Goal: Task Accomplishment & Management: Manage account settings

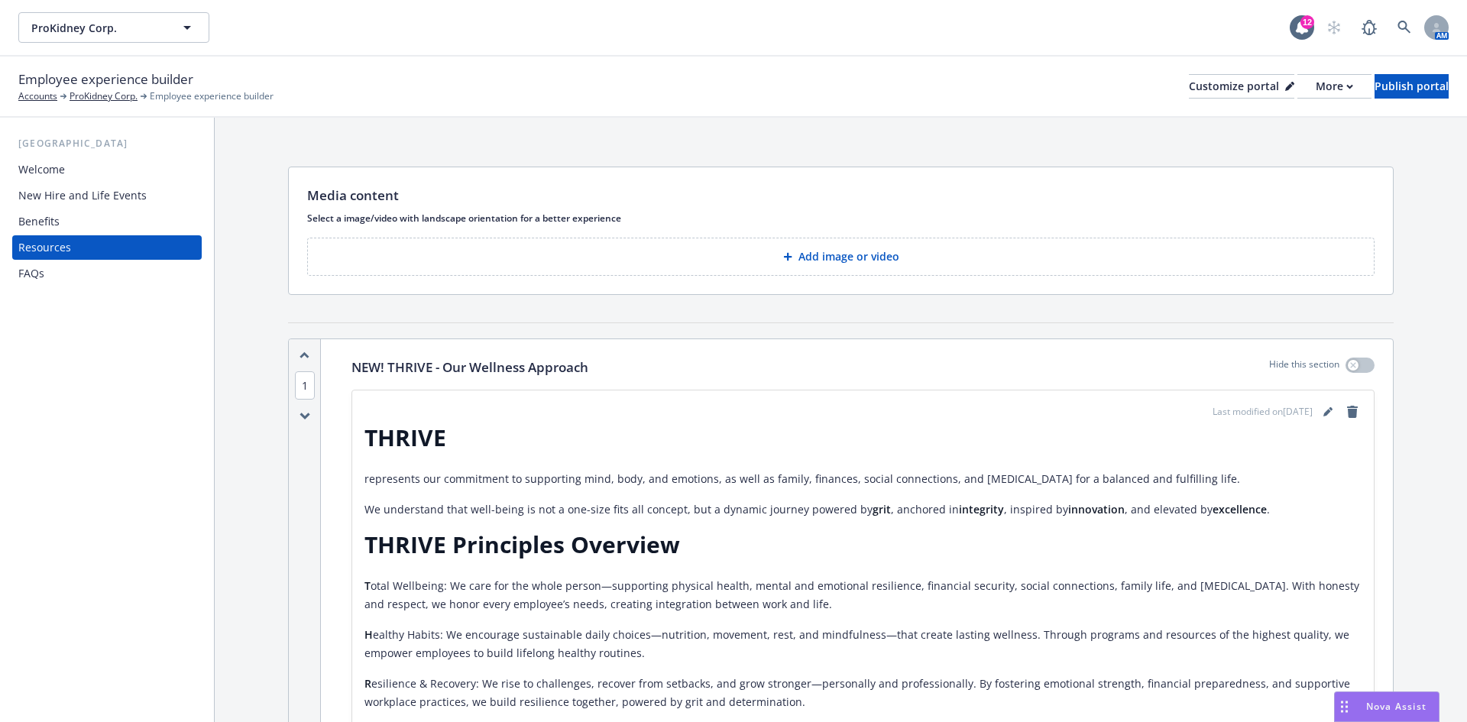
click at [38, 171] on div "Welcome" at bounding box center [41, 169] width 47 height 24
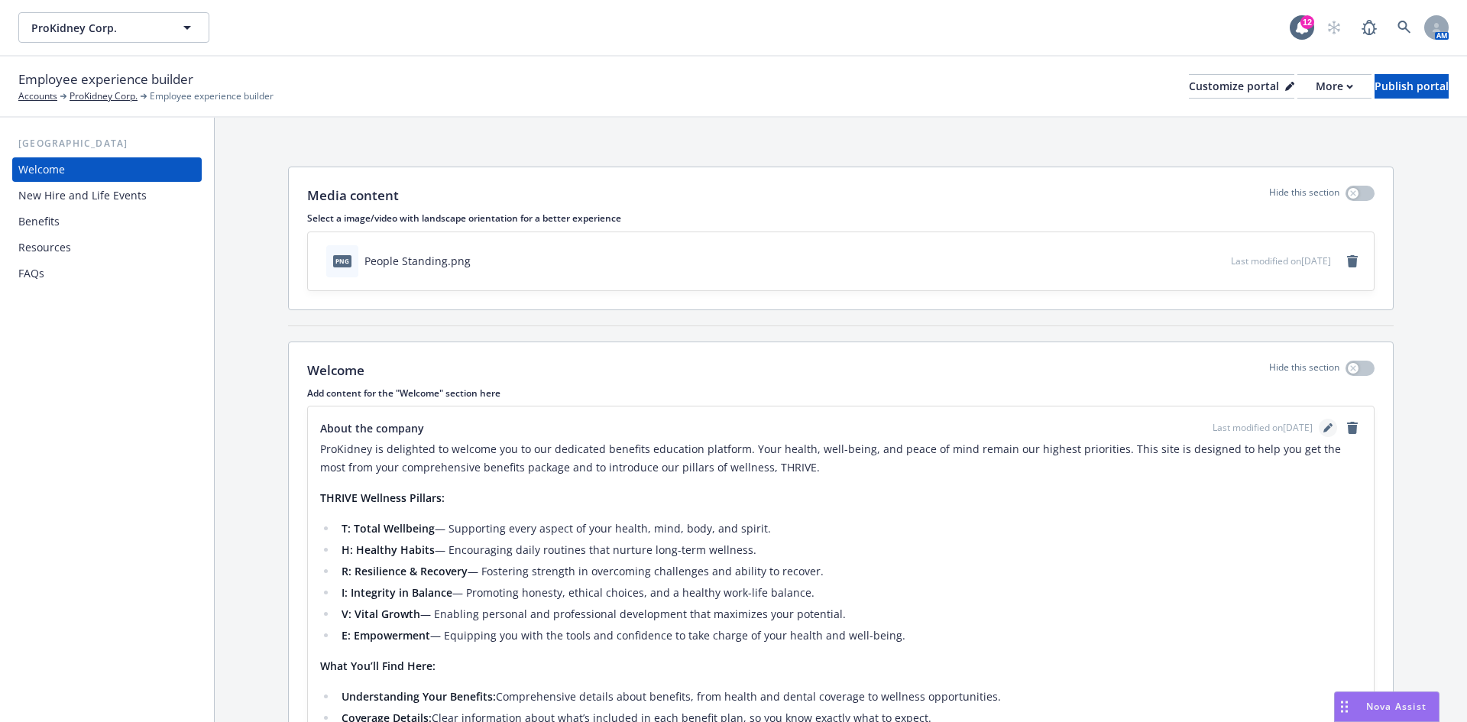
click at [1323, 425] on icon "editPencil" at bounding box center [1327, 427] width 9 height 9
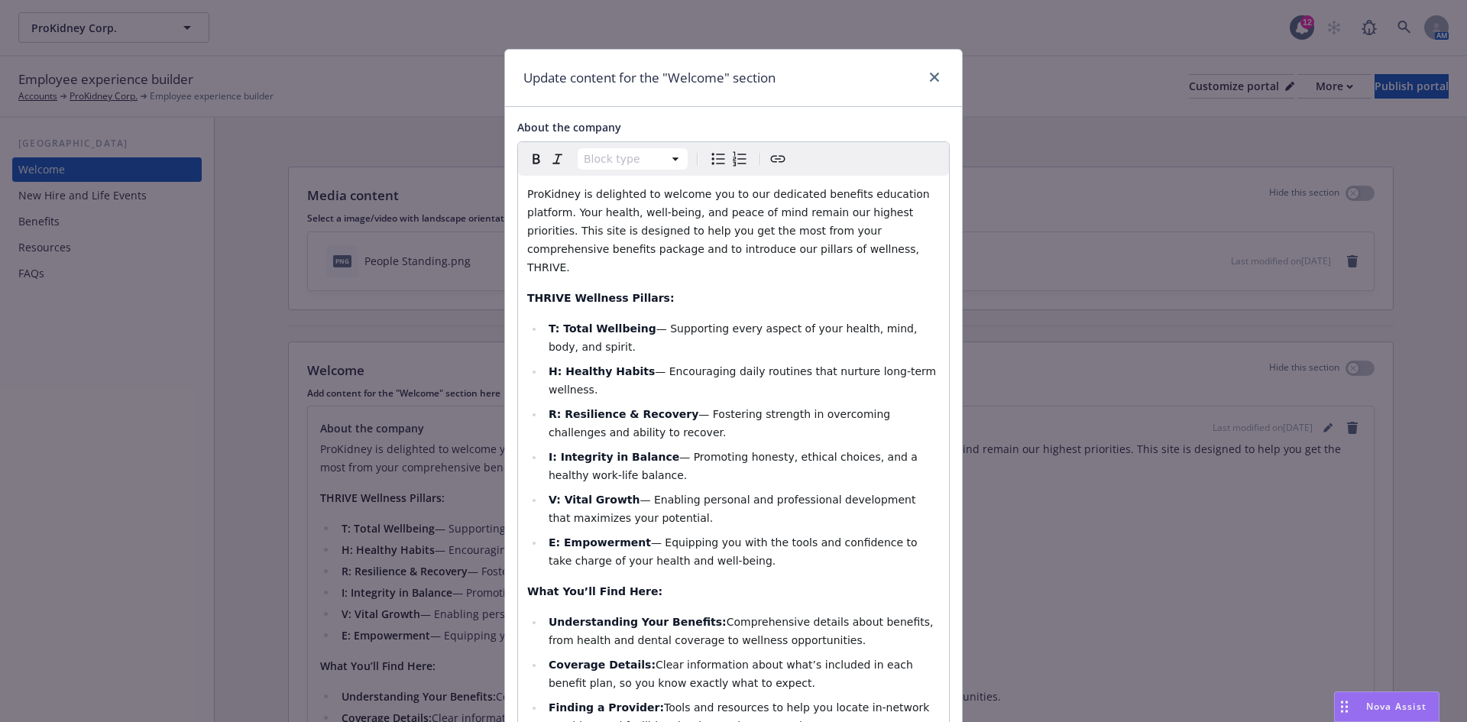
select select "paragraph"
drag, startPoint x: 675, startPoint y: 248, endPoint x: 566, endPoint y: 248, distance: 108.5
click at [566, 248] on span "ProKidney is delighted to welcome you to our dedicated benefits education platf…" at bounding box center [730, 231] width 406 height 86
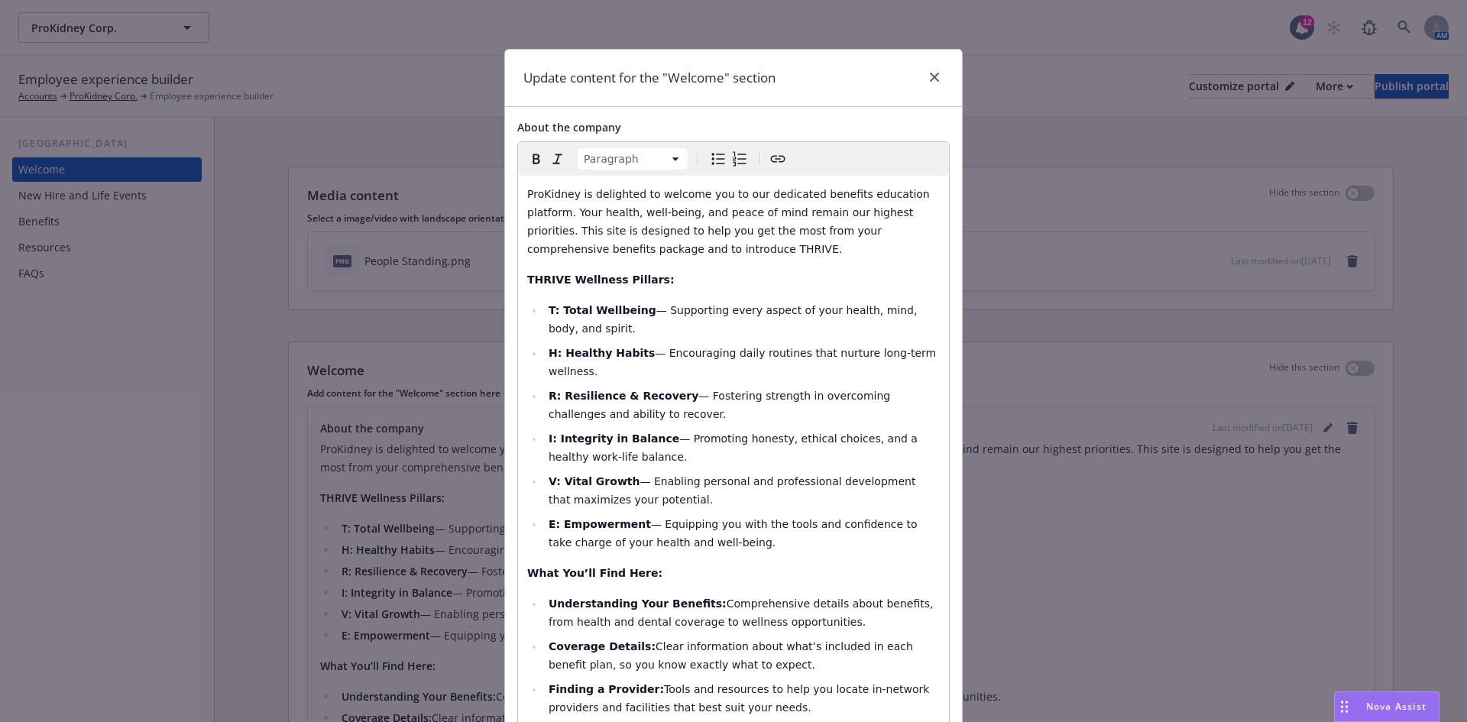
click at [606, 250] on span "ProKidney is delighted to welcome you to our dedicated benefits education platf…" at bounding box center [730, 221] width 406 height 67
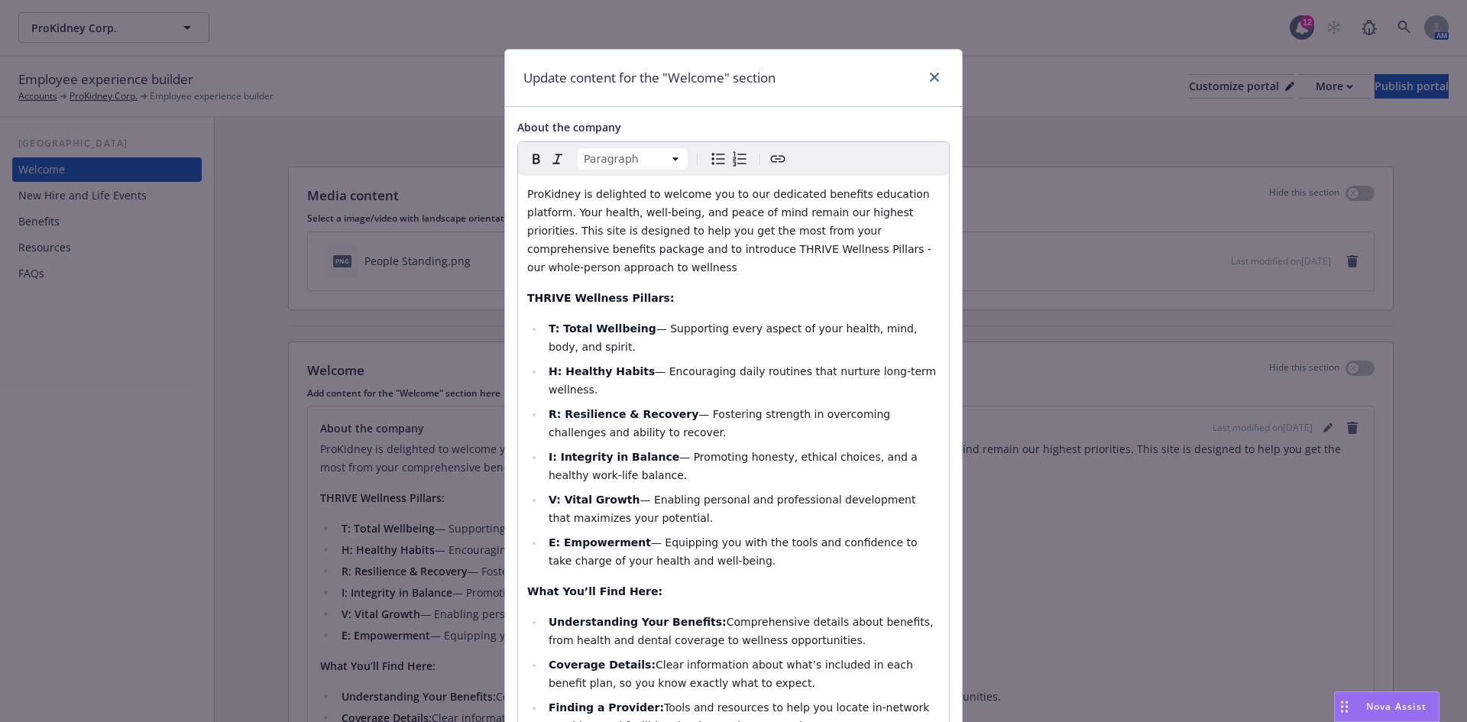
select select
drag, startPoint x: 884, startPoint y: 356, endPoint x: 797, endPoint y: 351, distance: 87.3
click at [797, 365] on span "— Encouraging daily routines that nurture long-term wellness." at bounding box center [744, 380] width 391 height 31
drag, startPoint x: 581, startPoint y: 371, endPoint x: 656, endPoint y: 354, distance: 76.0
click at [648, 365] on span "— Encouraging daily routines that support lasting physical wellness." at bounding box center [737, 380] width 376 height 31
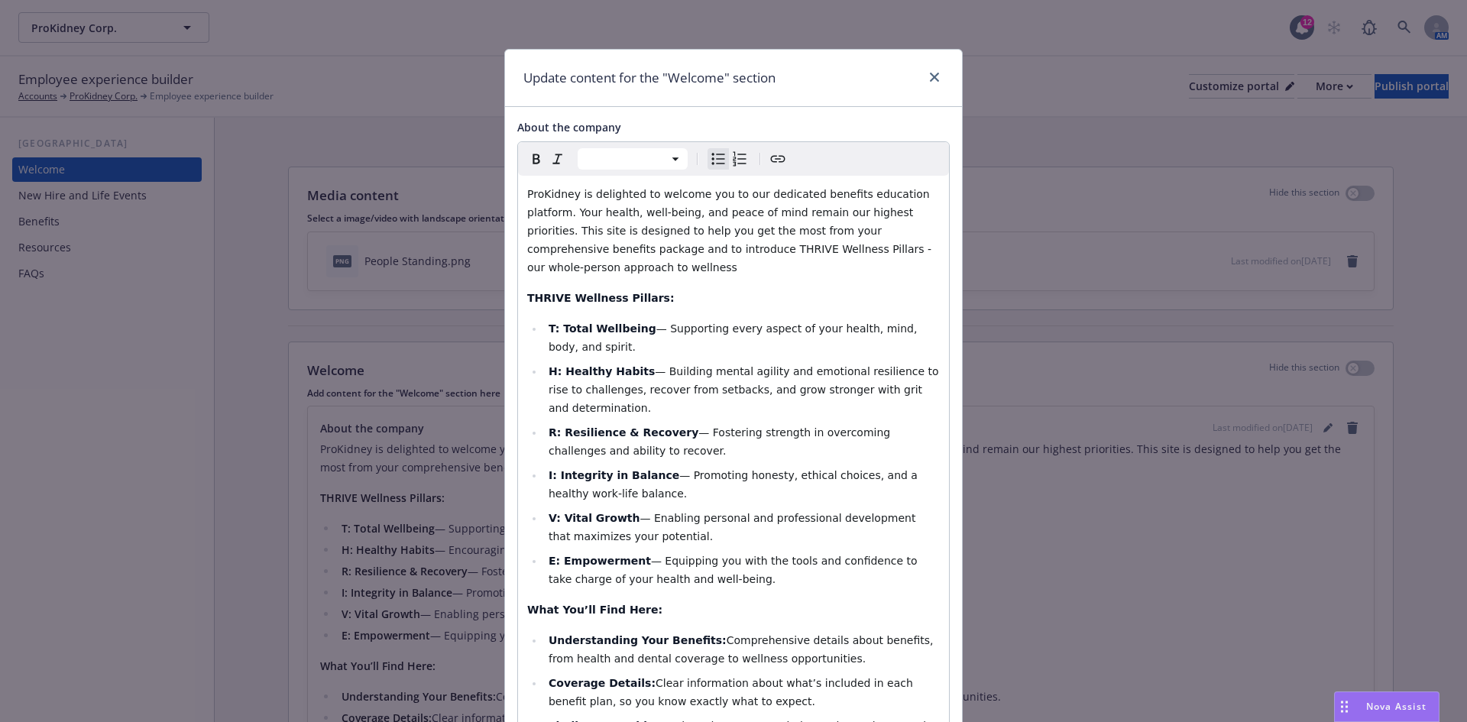
drag, startPoint x: 604, startPoint y: 455, endPoint x: 667, endPoint y: 439, distance: 64.7
click at [667, 466] on li "I: Integrity in Balance — Promoting honesty, ethical choices, and a healthy wor…" at bounding box center [742, 484] width 396 height 37
drag, startPoint x: 649, startPoint y: 437, endPoint x: 558, endPoint y: 440, distance: 91.7
click at [558, 466] on li "I: Integrity in Balance — Making thoughtful choices that create financial secur…" at bounding box center [742, 484] width 396 height 37
drag, startPoint x: 618, startPoint y: 483, endPoint x: 556, endPoint y: 485, distance: 62.7
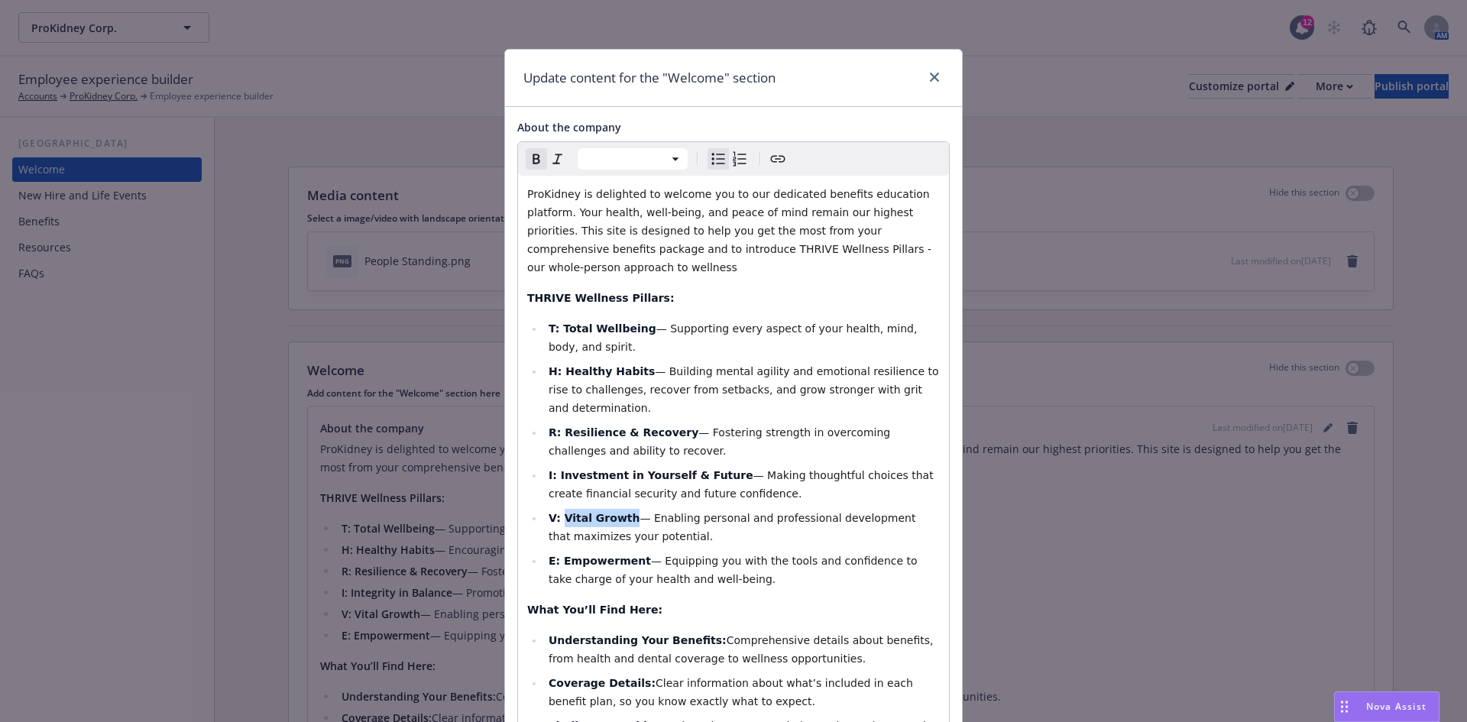
click at [556, 512] on strong "V: Vital Growth" at bounding box center [595, 518] width 92 height 12
click at [764, 509] on li "V: Vibrant Connections — Enabling personal and professional development that ma…" at bounding box center [742, 527] width 396 height 37
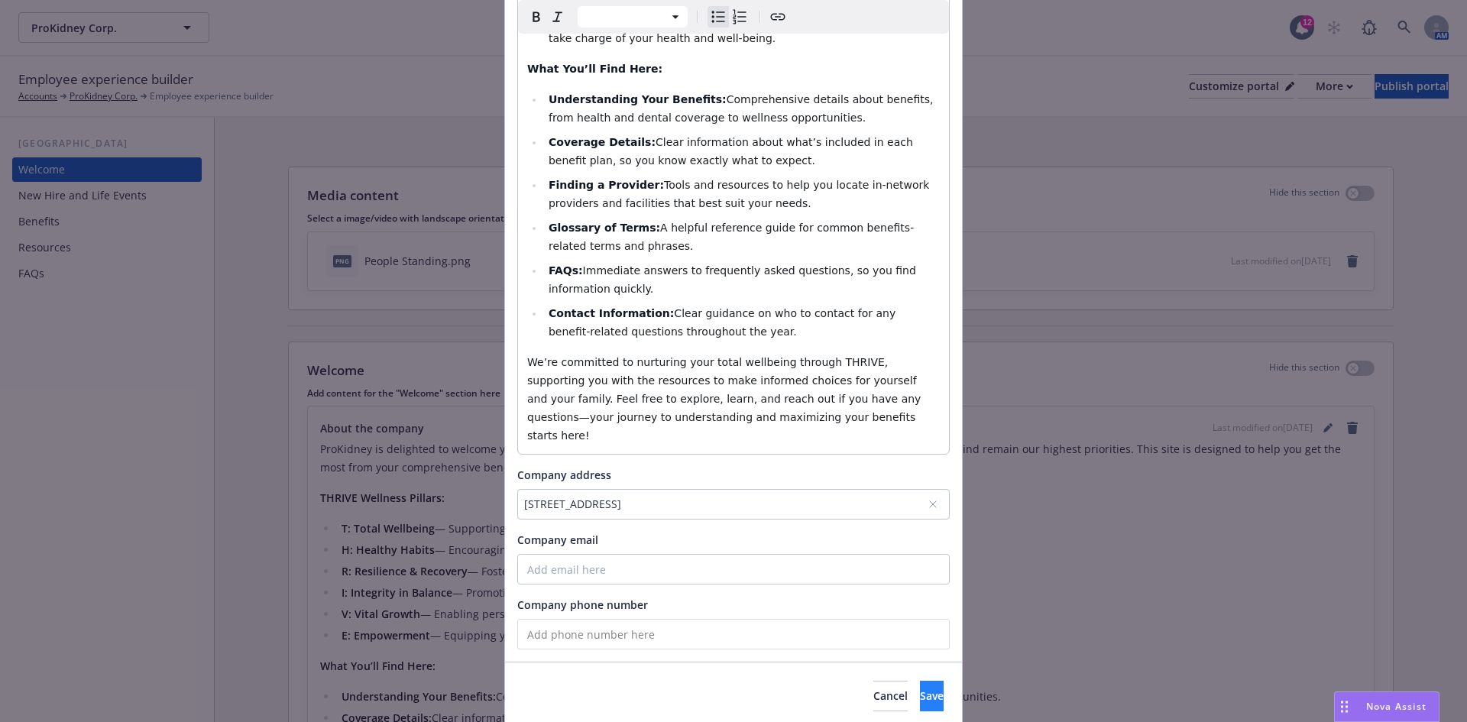
scroll to position [543, 0]
click at [920, 686] on span "Save" at bounding box center [932, 693] width 24 height 15
